Goal: Task Accomplishment & Management: Manage account settings

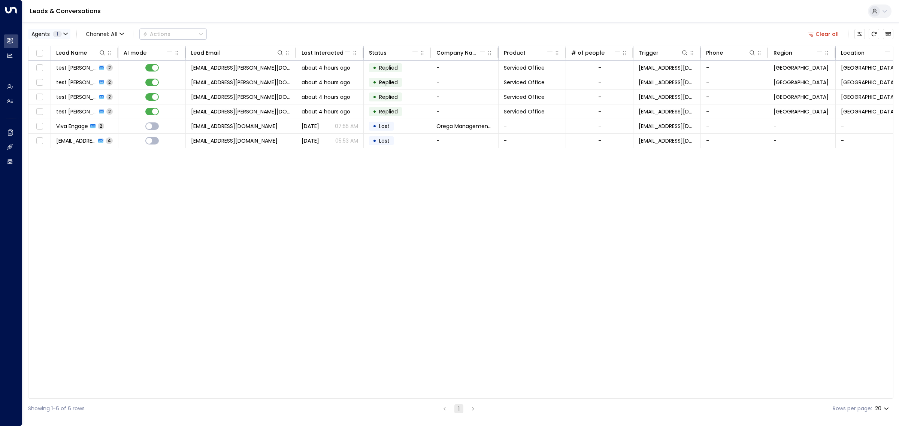
click at [66, 30] on button "Agents 1" at bounding box center [49, 34] width 42 height 10
click at [54, 84] on div "[PERSON_NAME]" at bounding box center [61, 84] width 41 height 8
click at [55, 51] on div "[PERSON_NAME]" at bounding box center [61, 49] width 41 height 8
click at [130, 98] on button "Apply" at bounding box center [127, 102] width 22 height 10
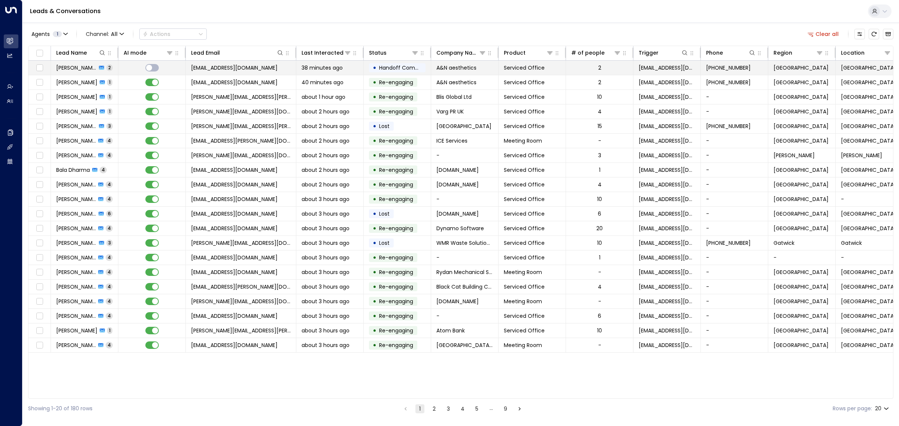
click at [230, 70] on span "[EMAIL_ADDRESS][DOMAIN_NAME]" at bounding box center [234, 67] width 87 height 7
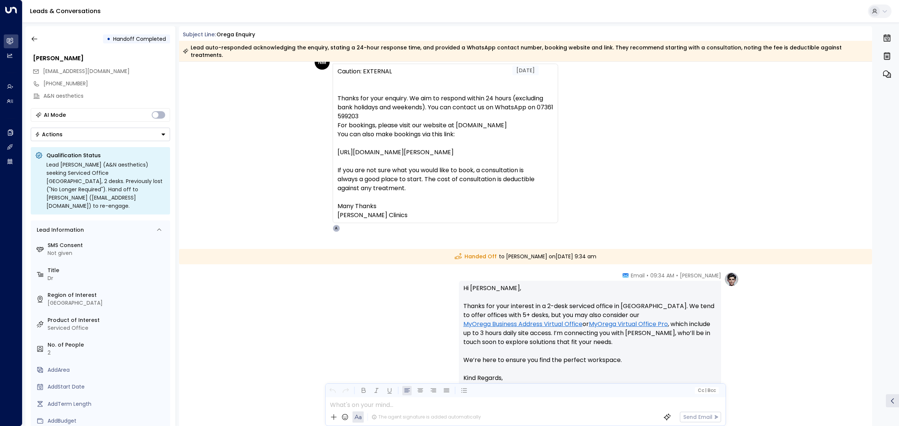
scroll to position [94, 0]
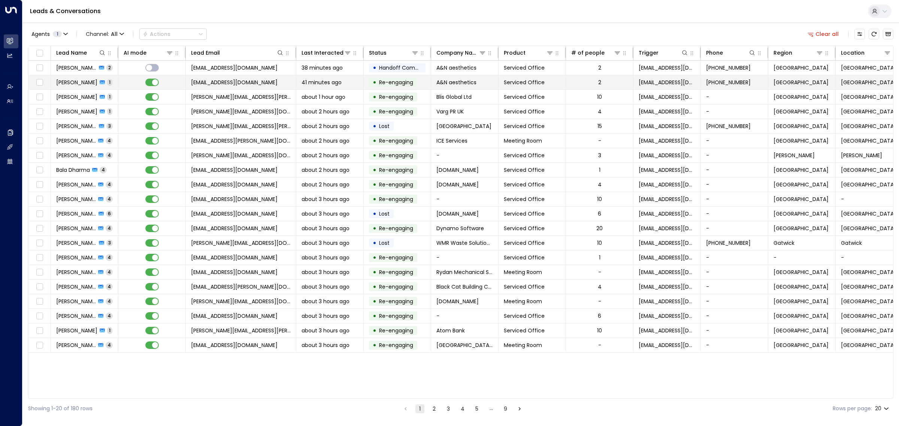
click at [227, 85] on span "[EMAIL_ADDRESS][DOMAIN_NAME]" at bounding box center [234, 82] width 87 height 7
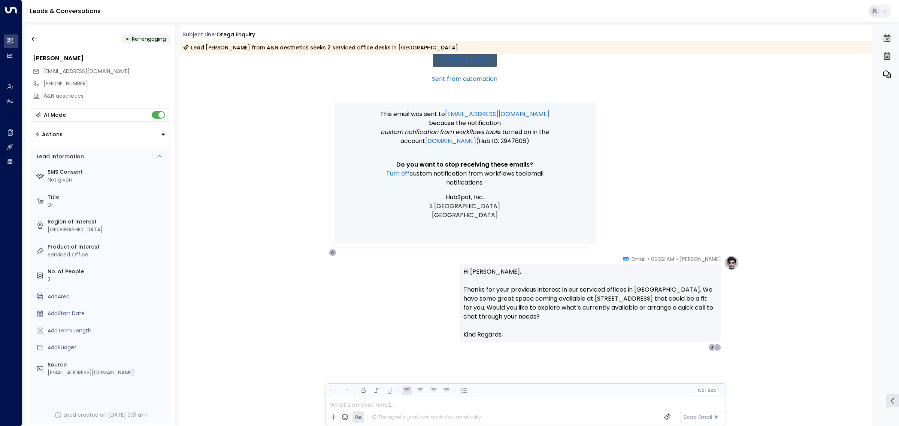
scroll to position [818, 0]
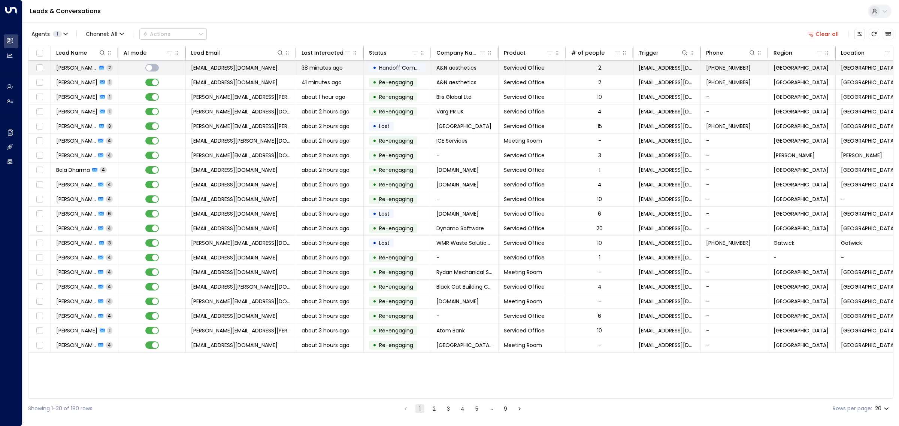
click at [253, 72] on td "[EMAIL_ADDRESS][DOMAIN_NAME]" at bounding box center [241, 68] width 111 height 14
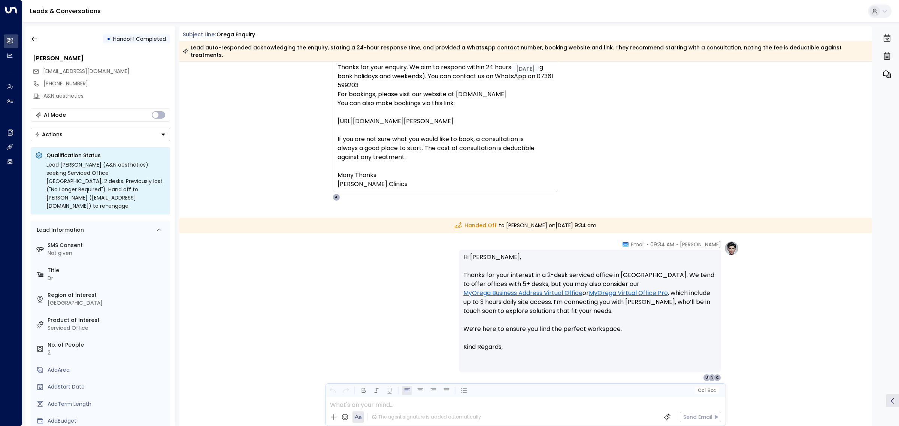
scroll to position [94, 0]
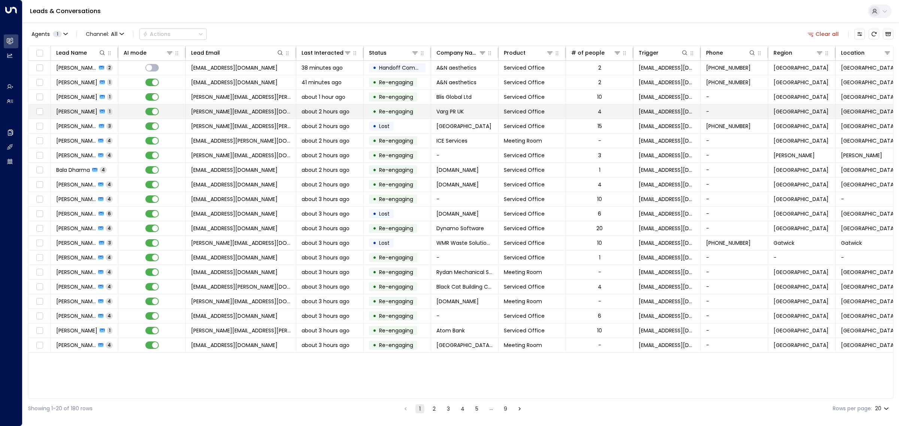
click at [332, 113] on span "about 2 hours ago" at bounding box center [326, 111] width 48 height 7
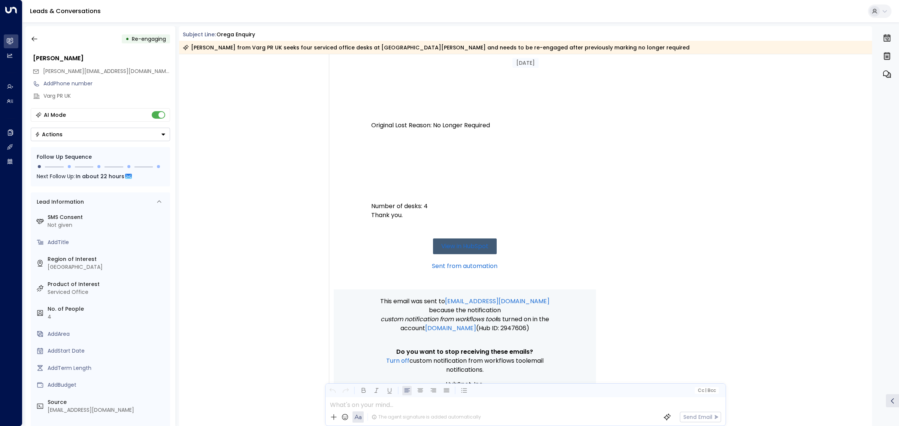
scroll to position [350, 0]
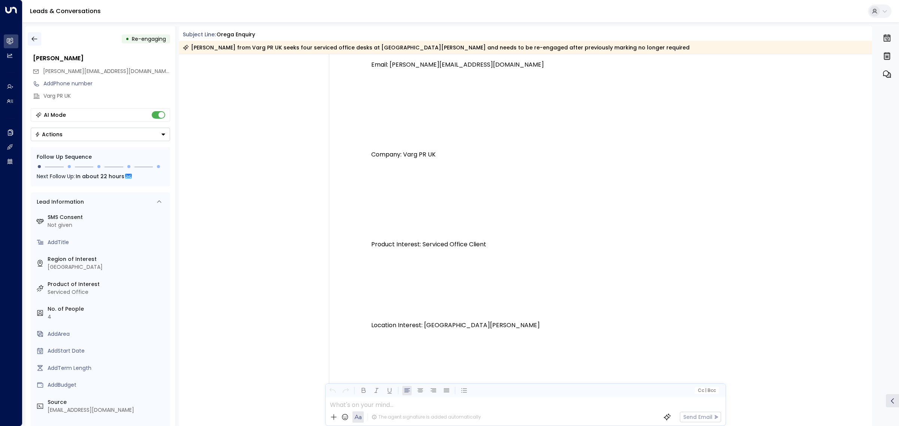
click at [32, 40] on icon "button" at bounding box center [34, 38] width 7 height 7
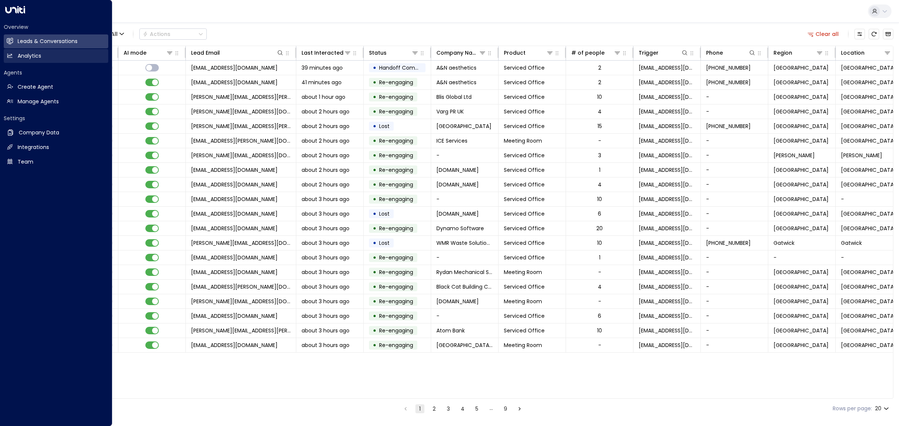
click at [38, 54] on h2 "Analytics" at bounding box center [30, 56] width 24 height 8
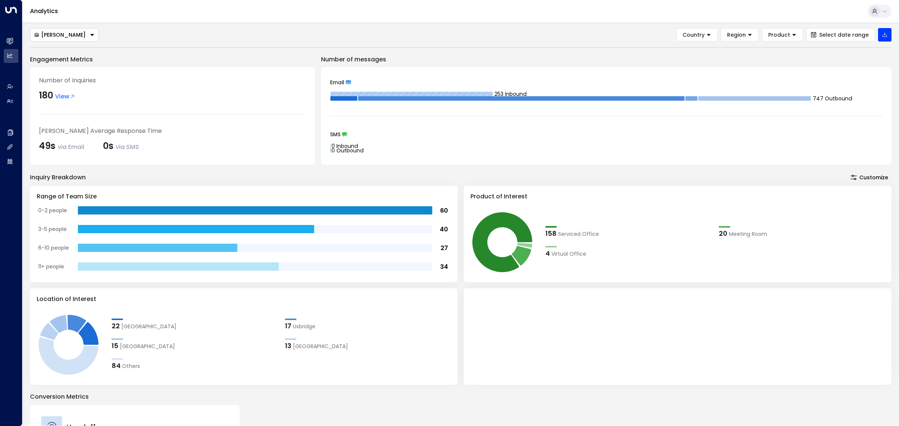
click at [64, 34] on div "[PERSON_NAME]" at bounding box center [60, 34] width 52 height 7
click at [62, 72] on span "[PERSON_NAME]" at bounding box center [56, 74] width 45 height 8
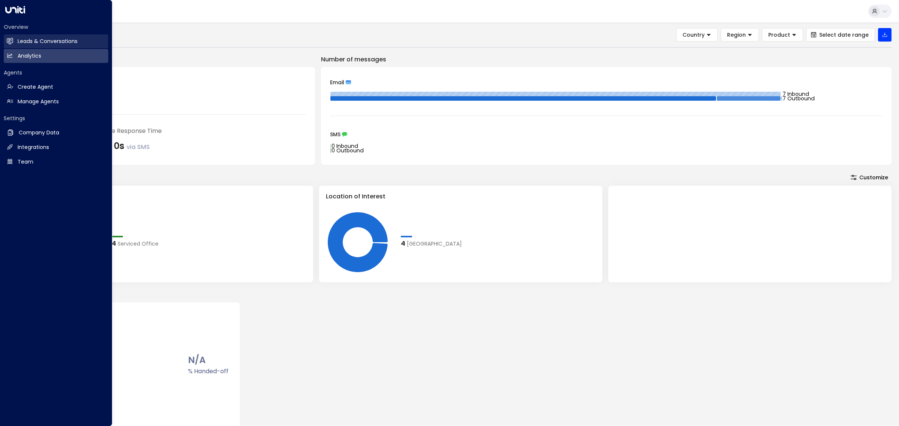
click at [10, 43] on icon at bounding box center [10, 40] width 6 height 5
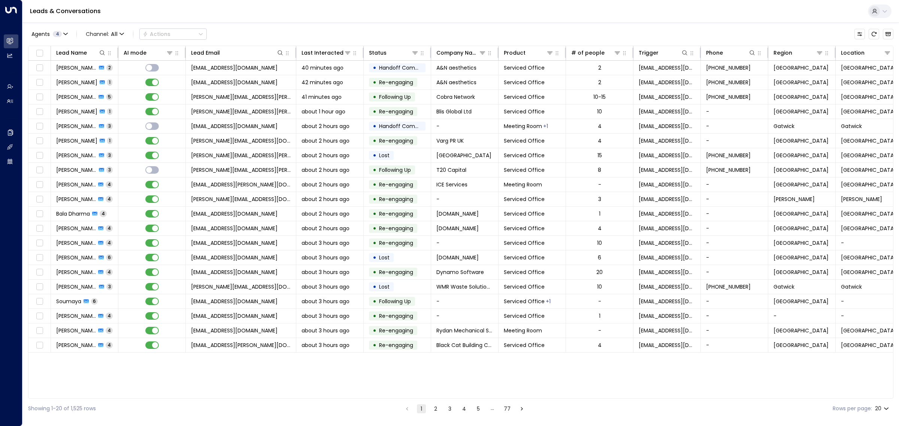
click at [889, 407] on body "Overview Leads & Conversations Leads & Conversations Analytics Analytics Agents…" at bounding box center [449, 209] width 899 height 419
click at [883, 411] on li "100" at bounding box center [881, 410] width 21 height 13
type input "***"
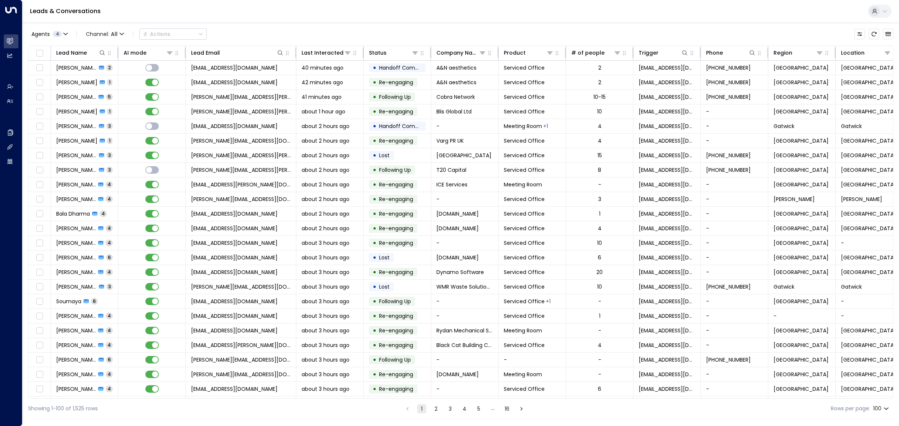
click at [418, 9] on div "Leads & Conversations" at bounding box center [460, 11] width 877 height 23
